Goal: Information Seeking & Learning: Compare options

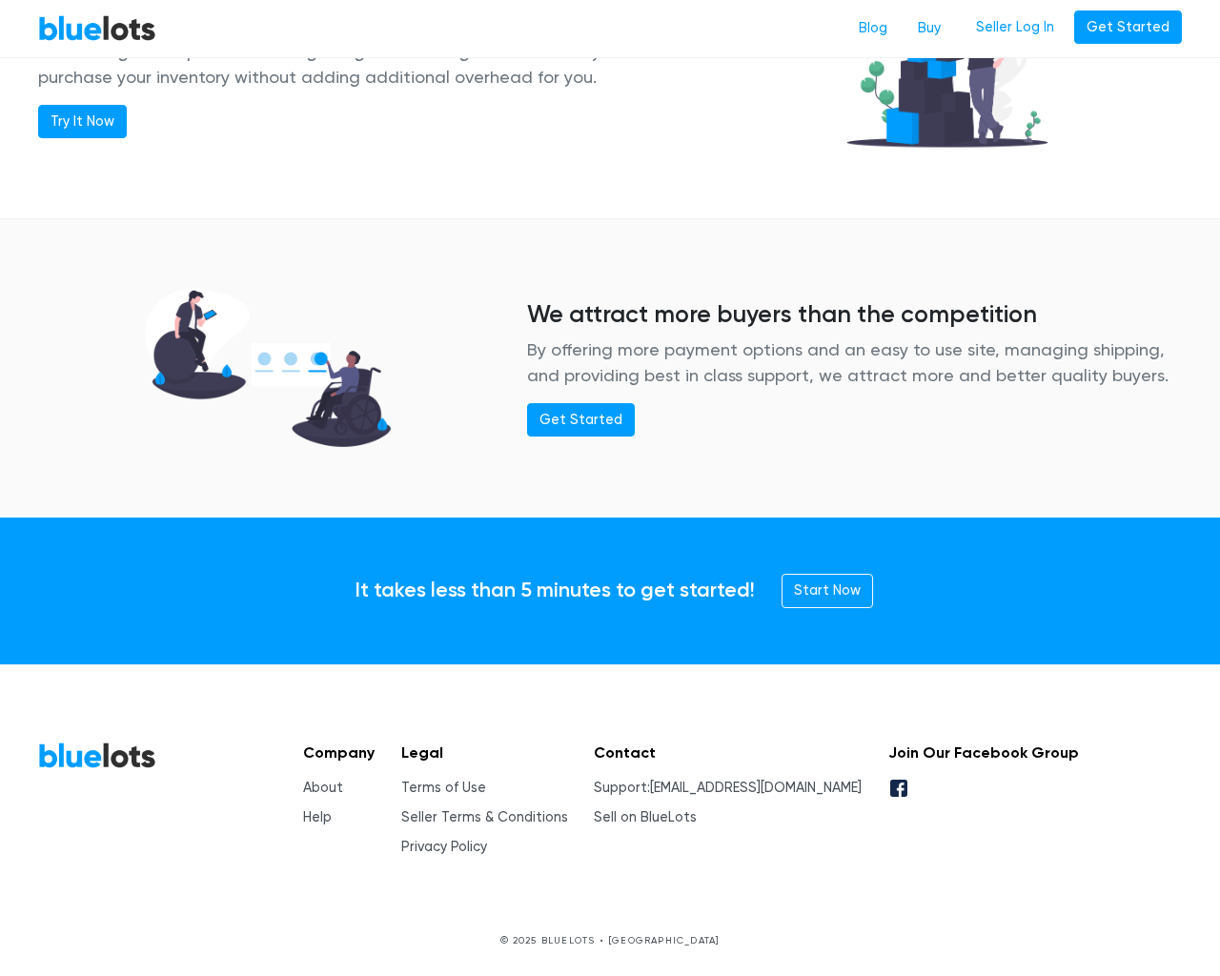
scroll to position [2316, 0]
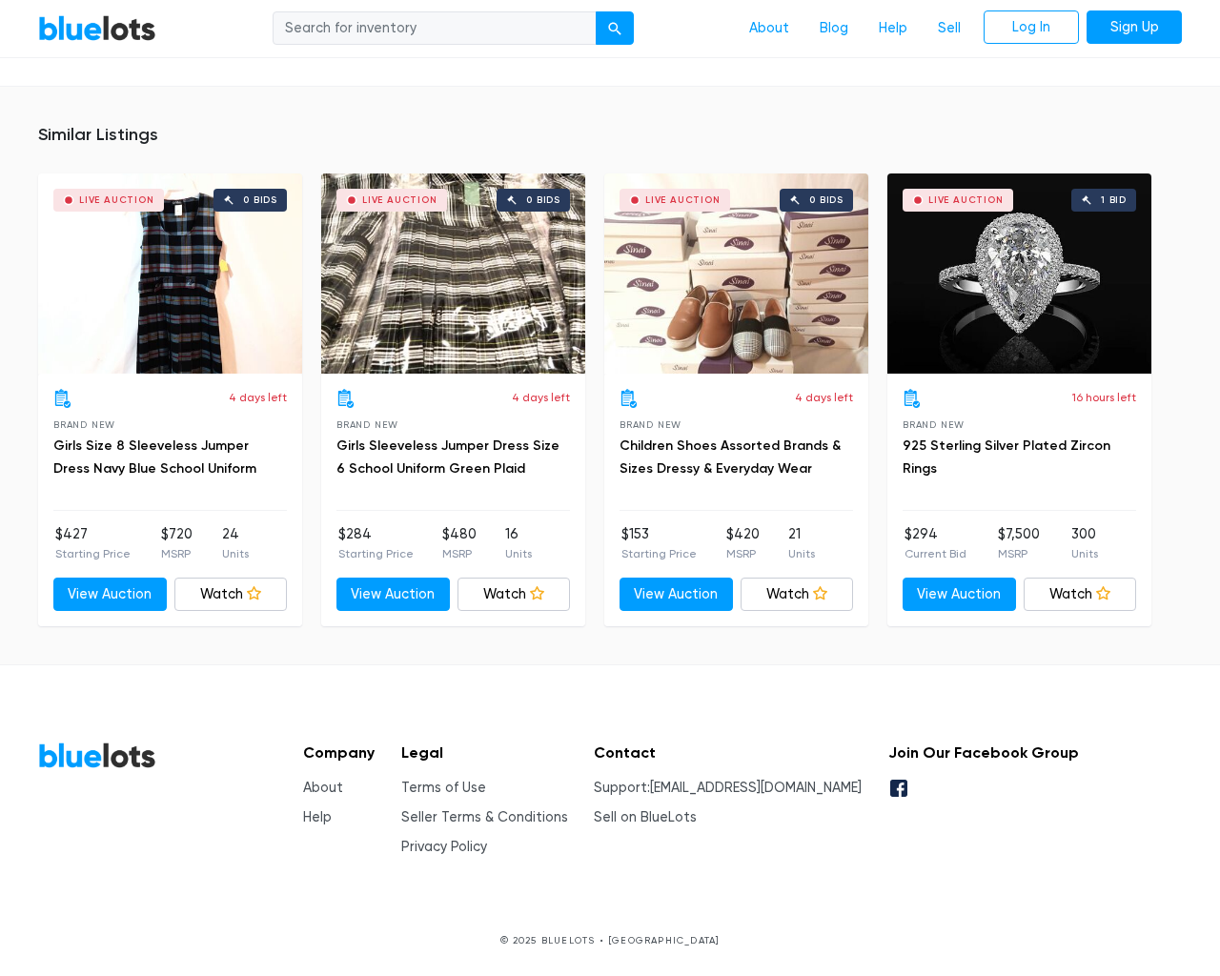
scroll to position [1337, 0]
type input "the"
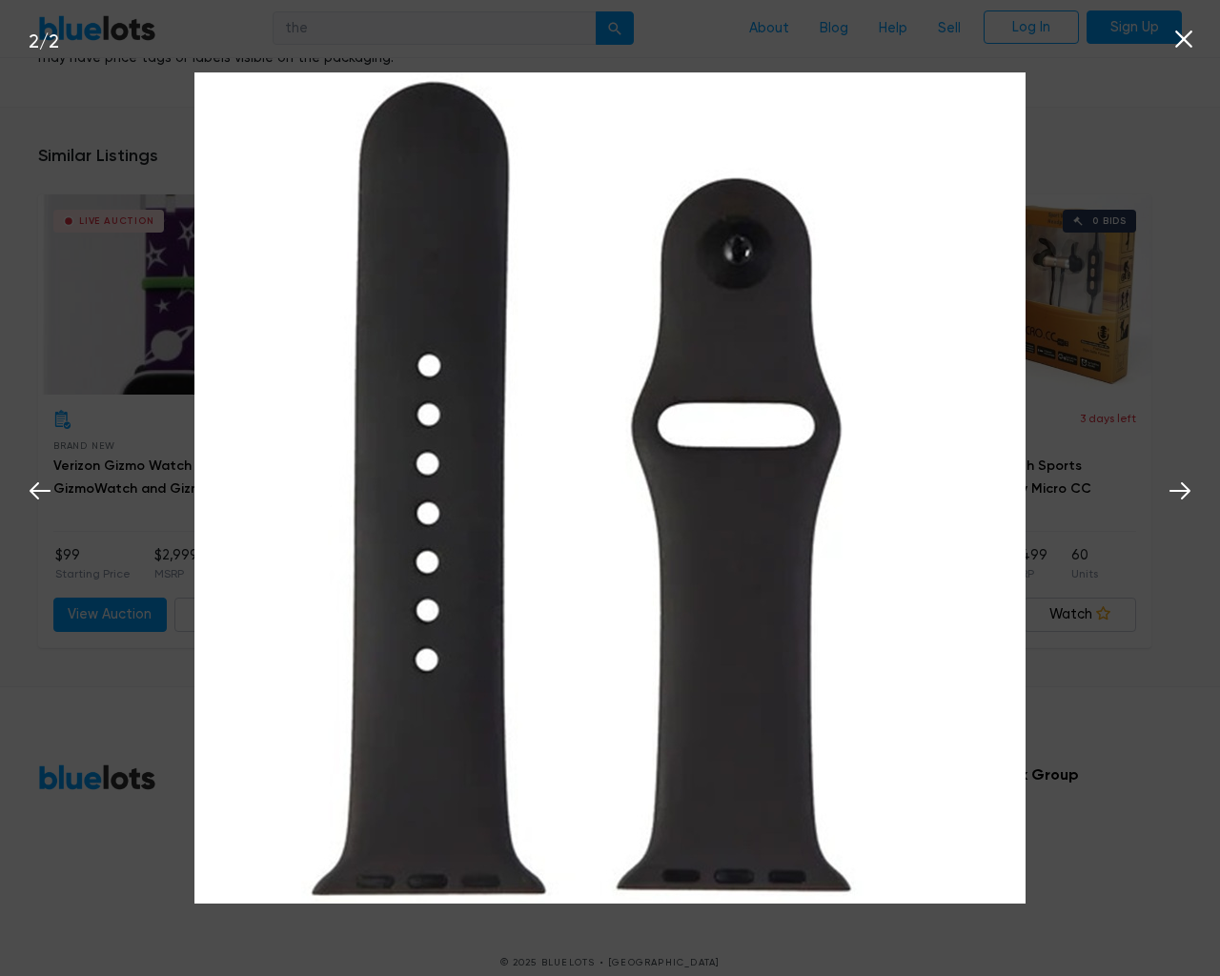
scroll to position [1355, 0]
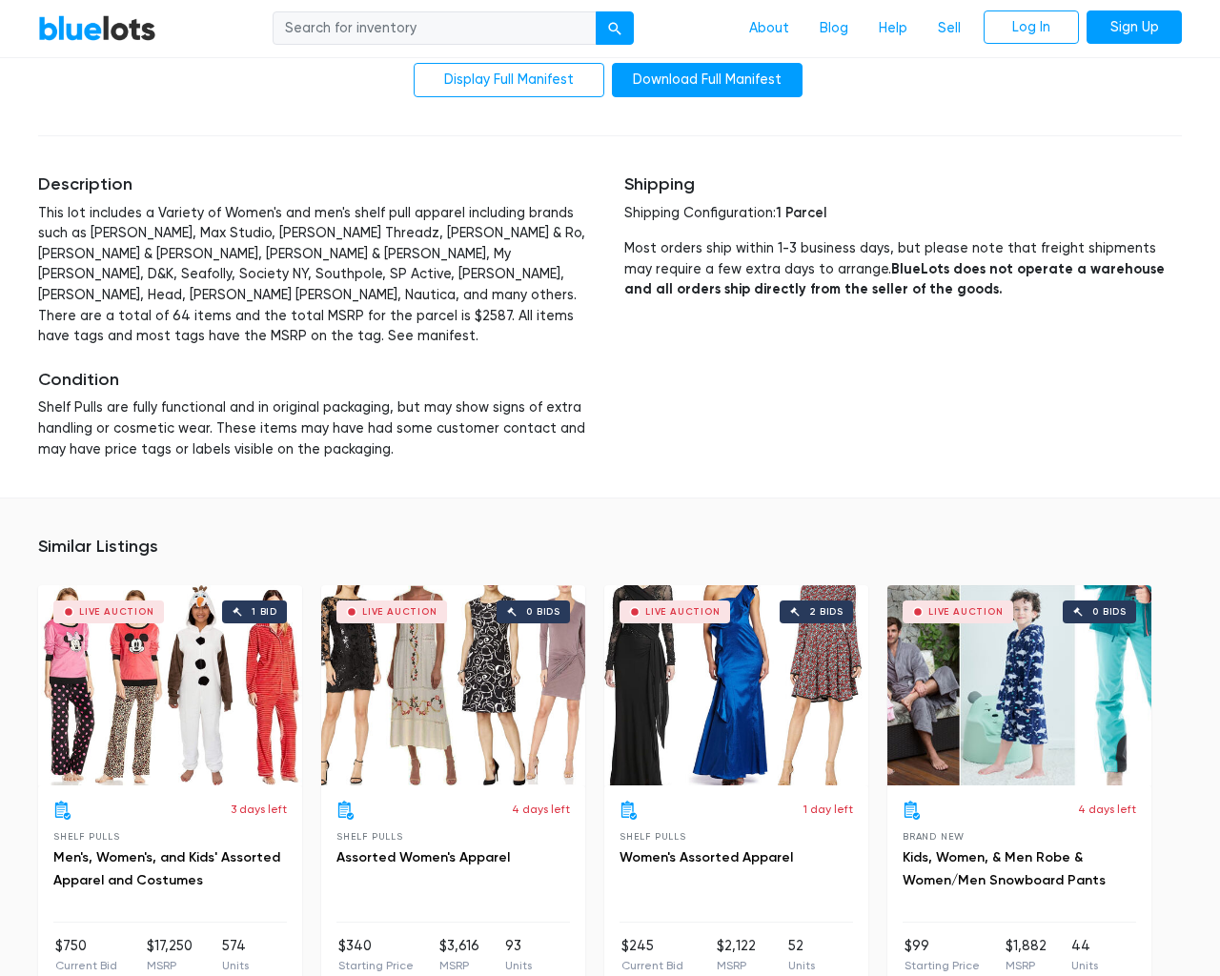
scroll to position [4013, 0]
type input "the"
